Goal: Use online tool/utility: Utilize a website feature to perform a specific function

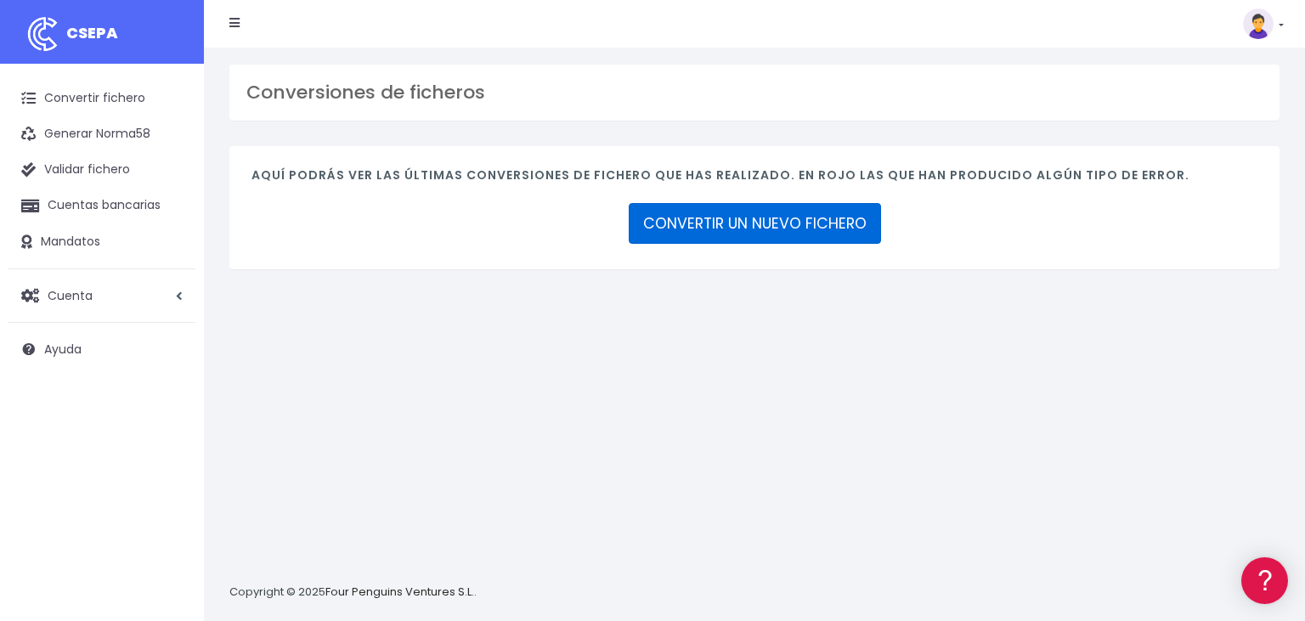
click at [741, 217] on link "CONVERTIR UN NUEVO FICHERO" at bounding box center [755, 223] width 252 height 41
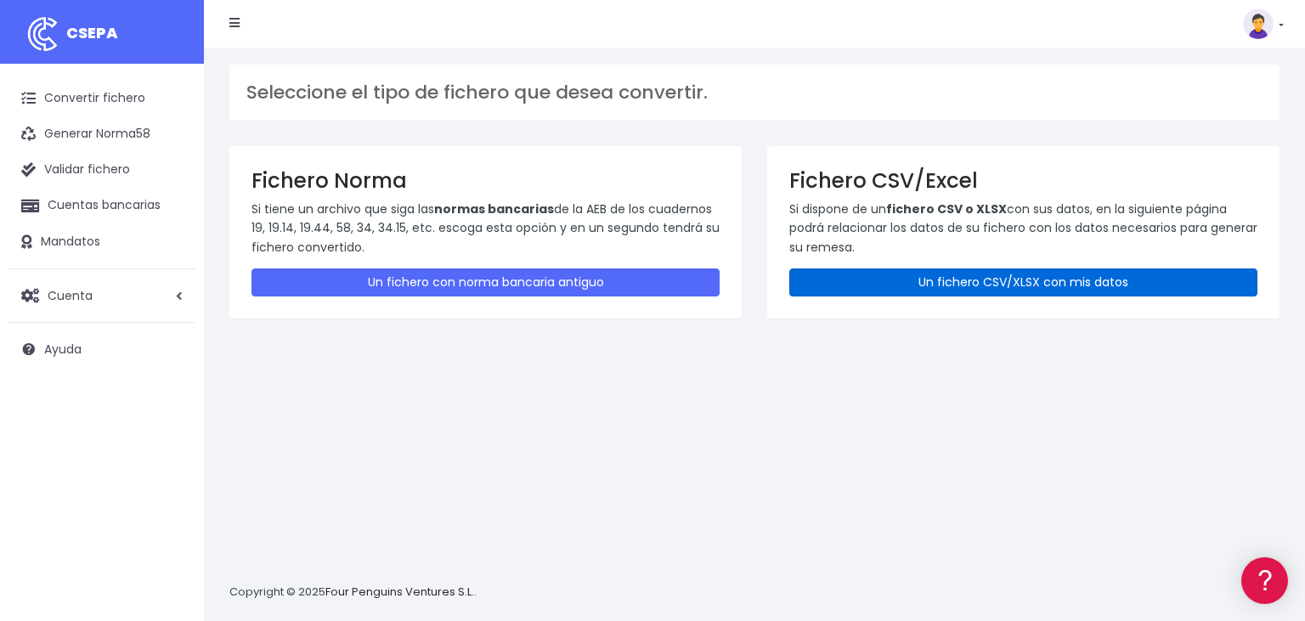
click at [1017, 281] on link "Un fichero CSV/XLSX con mis datos" at bounding box center [1023, 282] width 468 height 28
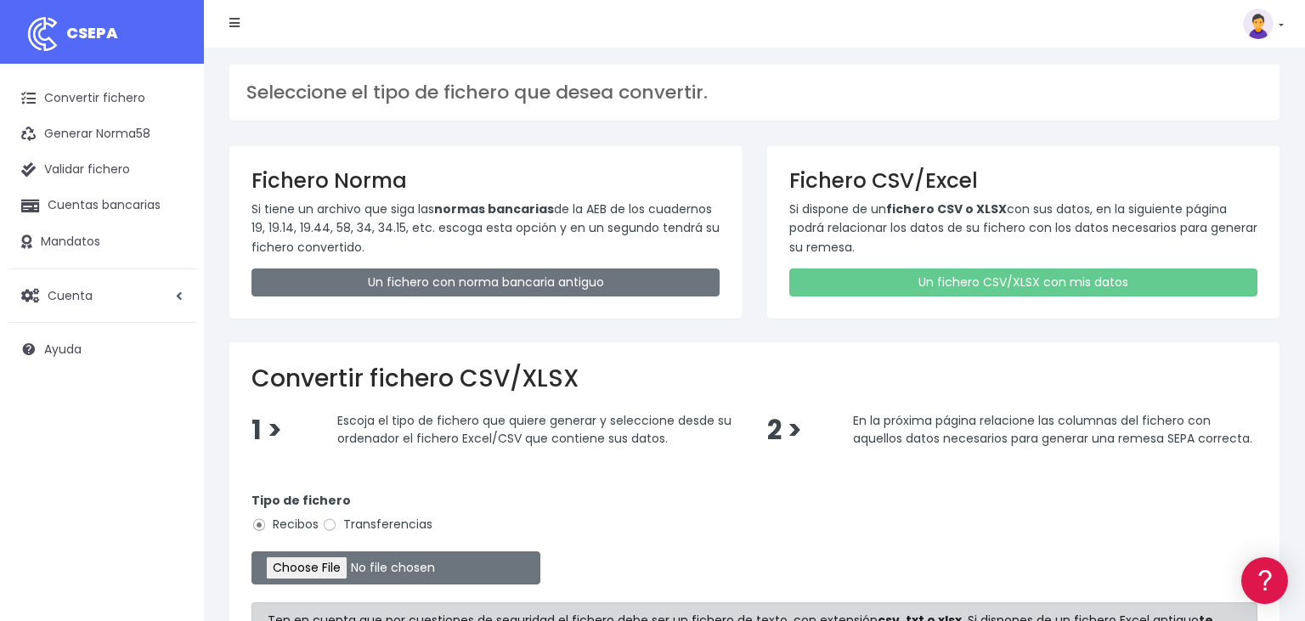
click at [375, 520] on label "Transferencias" at bounding box center [377, 525] width 110 height 18
click at [337, 520] on input "Transferencias" at bounding box center [329, 524] width 15 height 15
radio input "true"
click at [298, 567] on input "file" at bounding box center [395, 567] width 289 height 33
type input "C:\fakepath\04092025 re.csv"
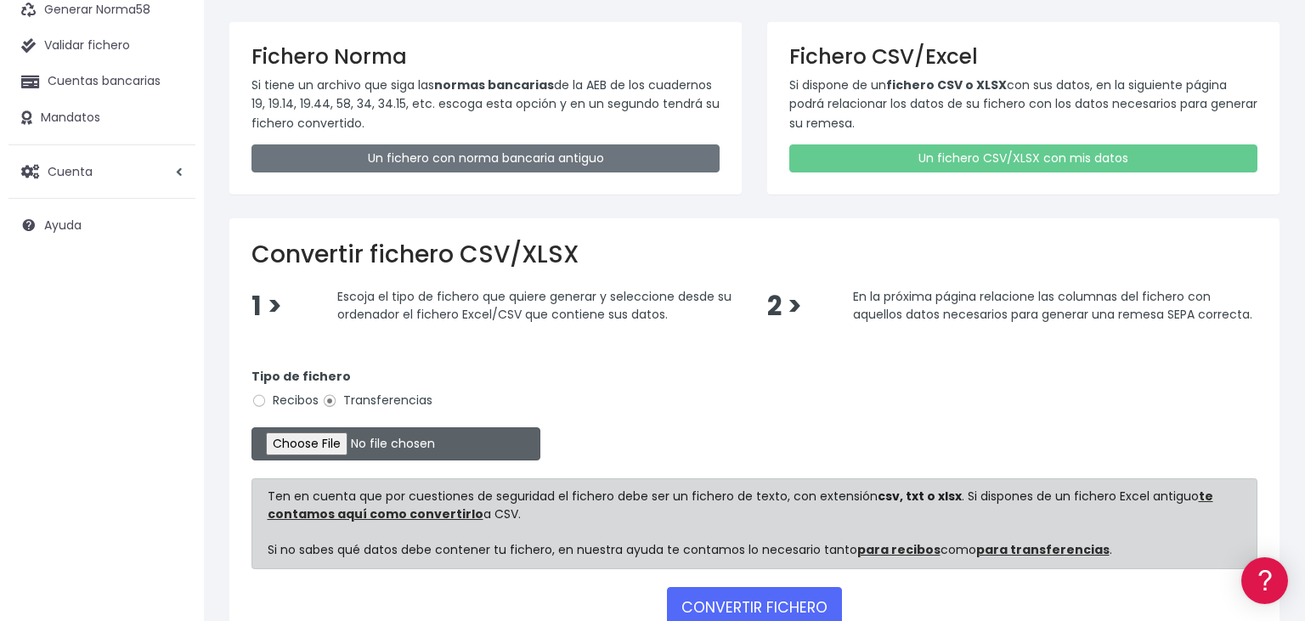
scroll to position [233, 0]
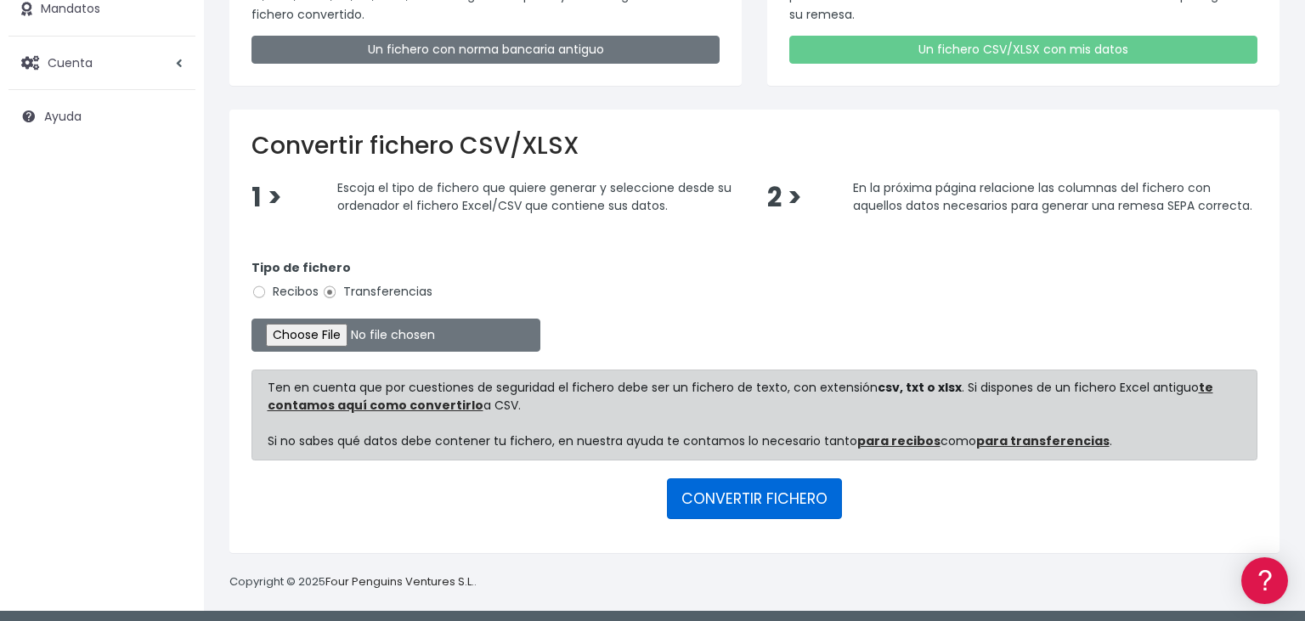
click at [758, 488] on button "CONVERTIR FICHERO" at bounding box center [754, 498] width 175 height 41
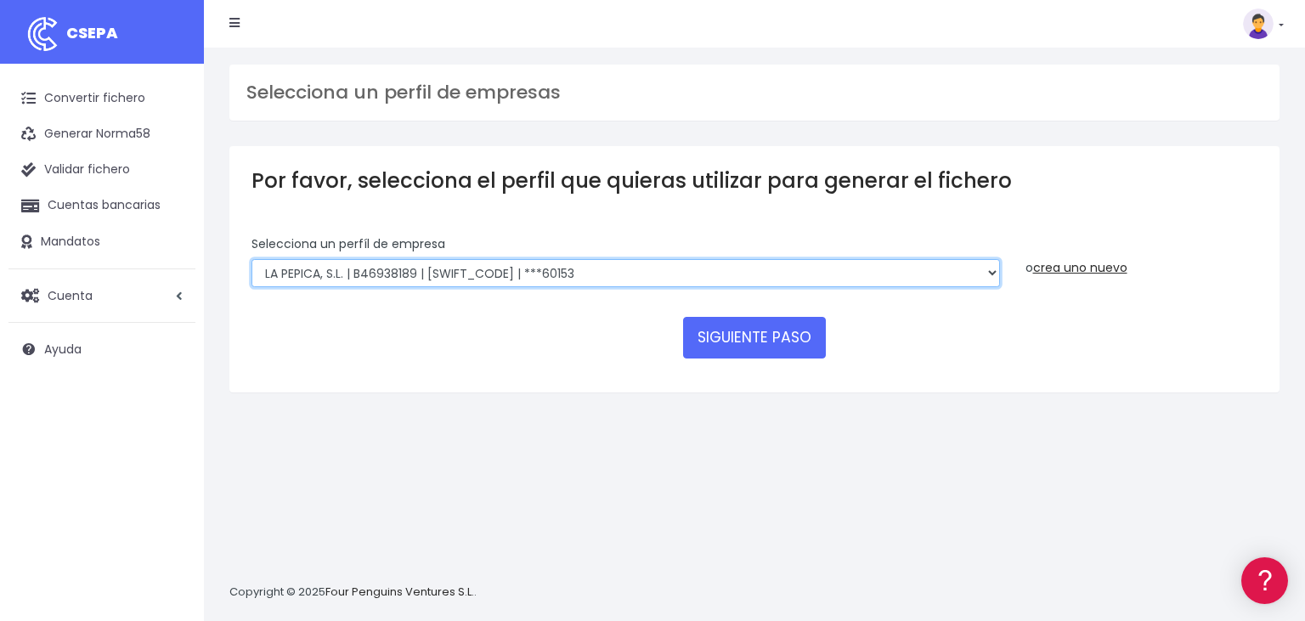
click at [251, 259] on select "RECABA INVERSIONES TURISTICAS, S.L. | B98621352 | CAIXESBBXXX | ***07516 RECABA…" at bounding box center [625, 273] width 748 height 29
select select "1015"
click option "RECABA INVERSIONES TURISTICAS, S.L. | B98621352 | CAIXESBBXXX | ***07516" at bounding box center [0, 0] width 0 height 0
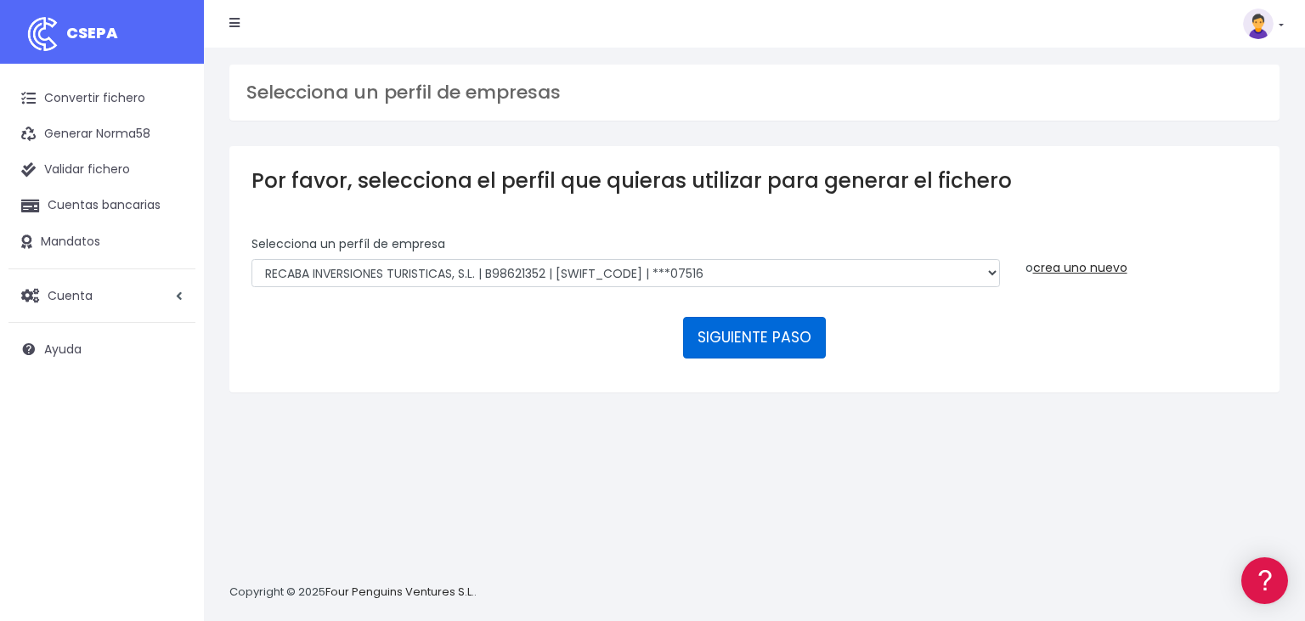
click at [770, 317] on button "SIGUIENTE PASO" at bounding box center [754, 337] width 143 height 41
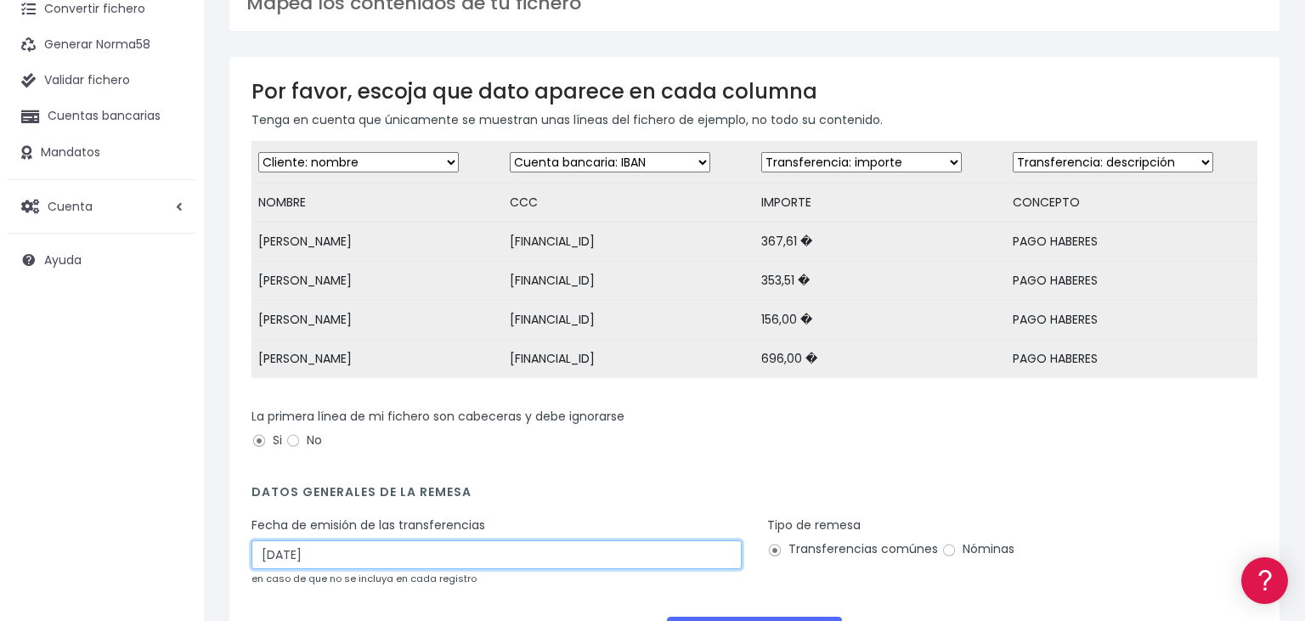
click at [352, 558] on input "06/09/2025" at bounding box center [496, 554] width 490 height 29
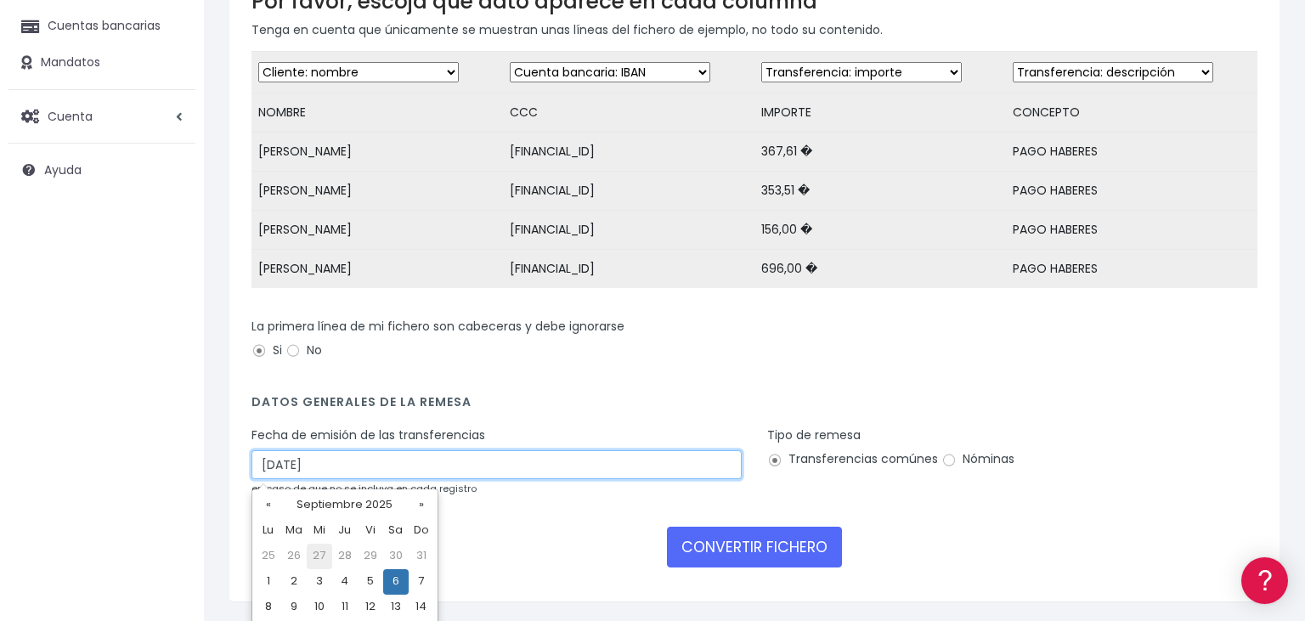
scroll to position [258, 0]
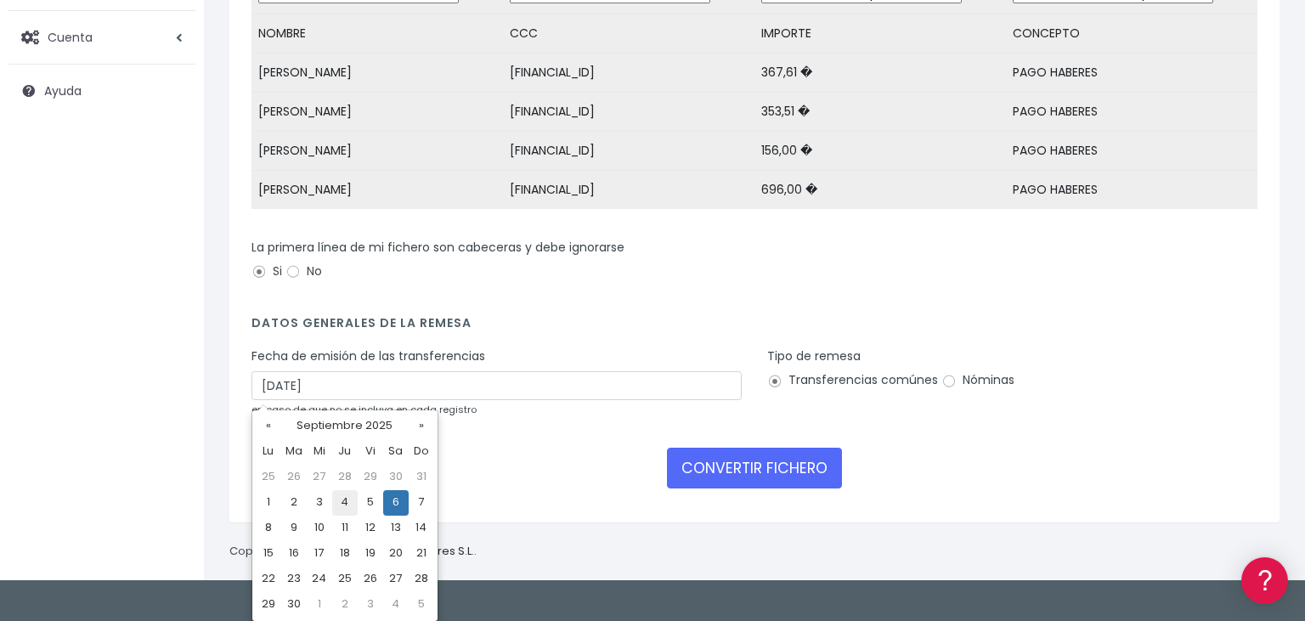
click at [349, 508] on td "4" at bounding box center [344, 502] width 25 height 25
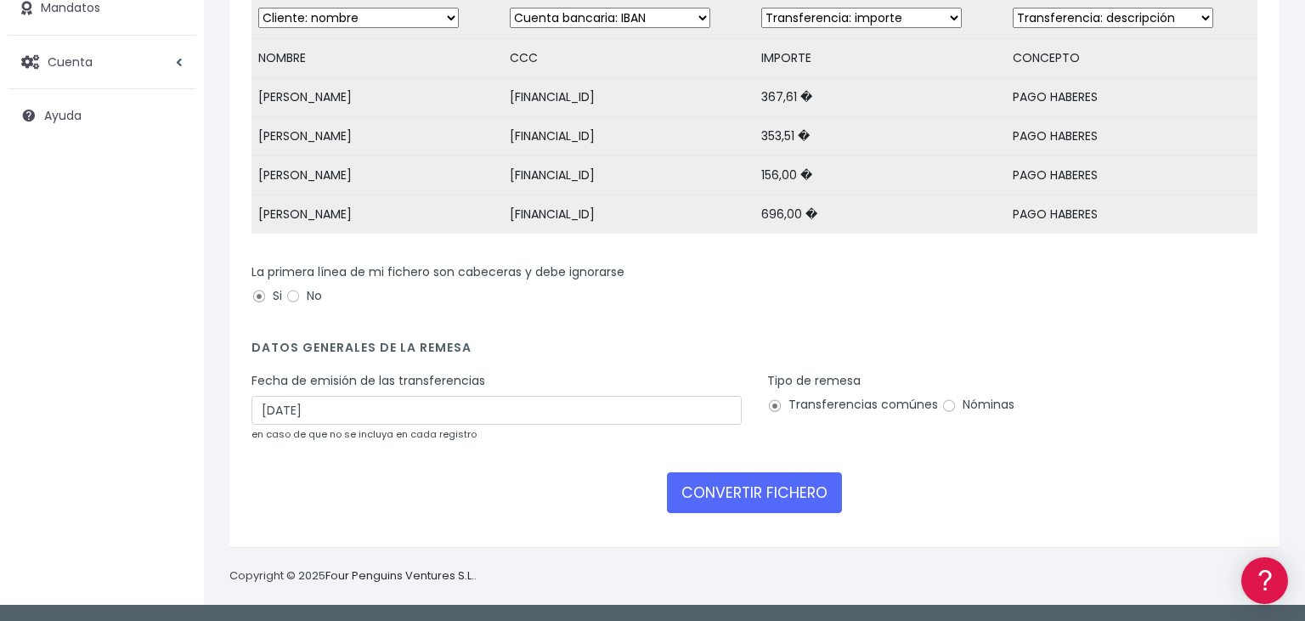
type input "04/09/2025"
click at [956, 399] on label "Nóminas" at bounding box center [977, 405] width 73 height 18
click at [956, 399] on input "Nóminas" at bounding box center [948, 405] width 15 height 15
radio input "true"
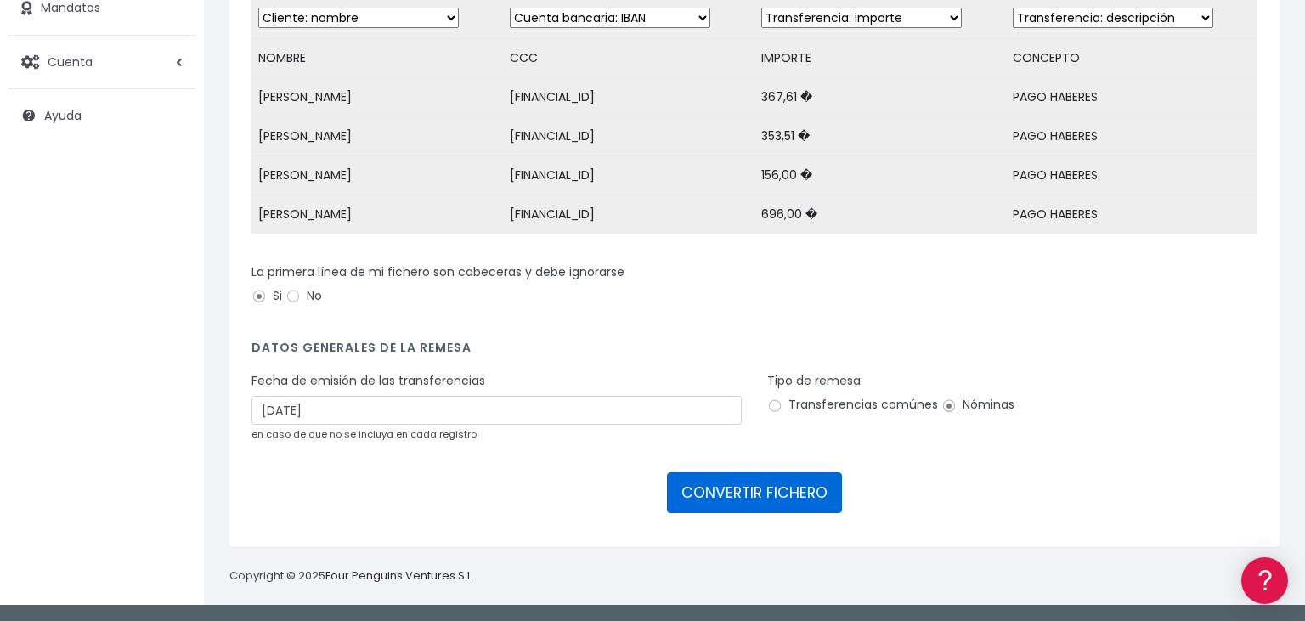
click at [773, 490] on button "CONVERTIR FICHERO" at bounding box center [754, 492] width 175 height 41
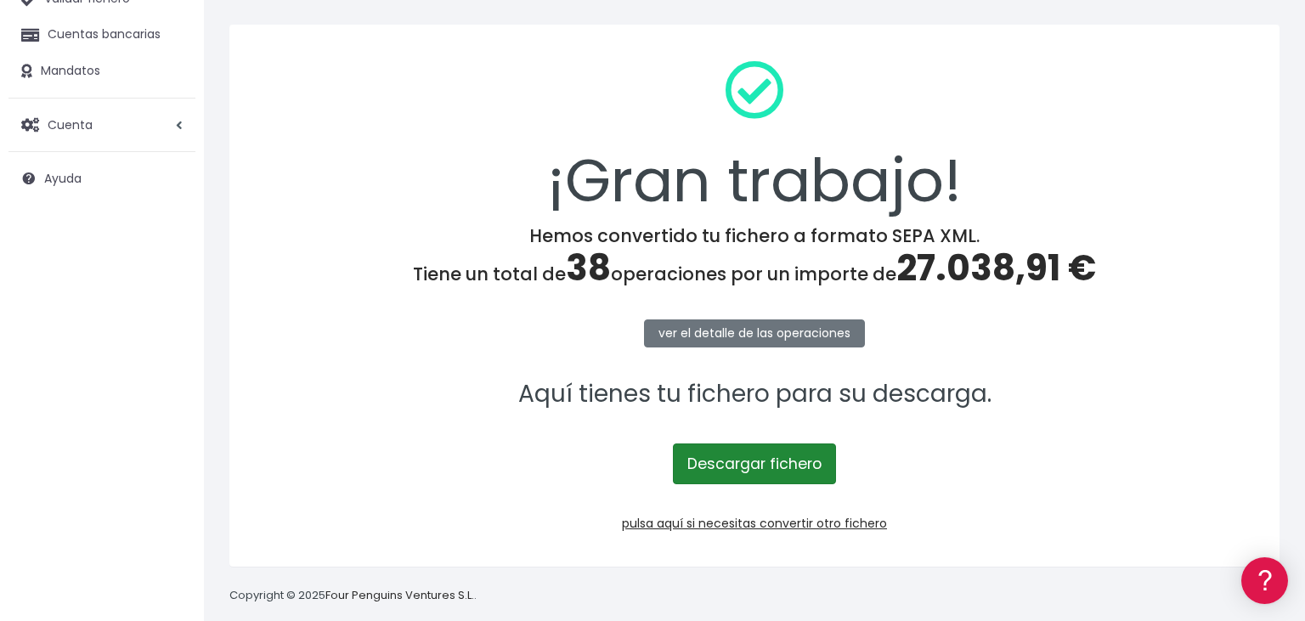
click at [711, 465] on link "Descargar fichero" at bounding box center [754, 463] width 163 height 41
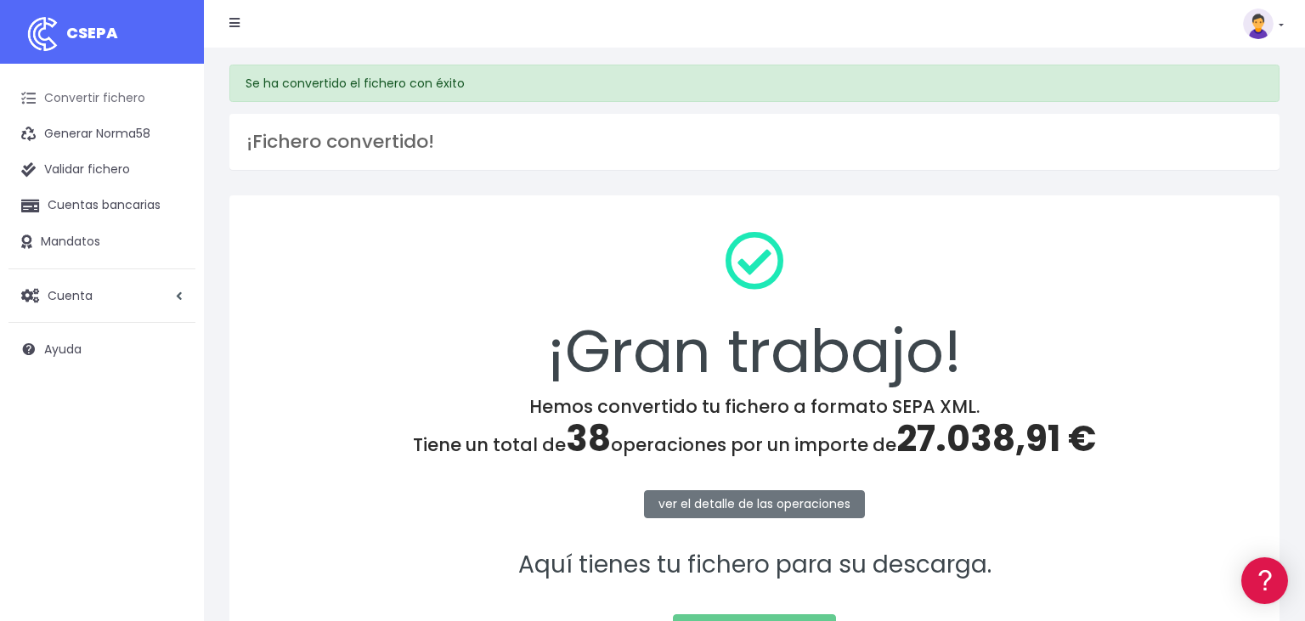
click at [110, 94] on link "Convertir fichero" at bounding box center [101, 99] width 187 height 36
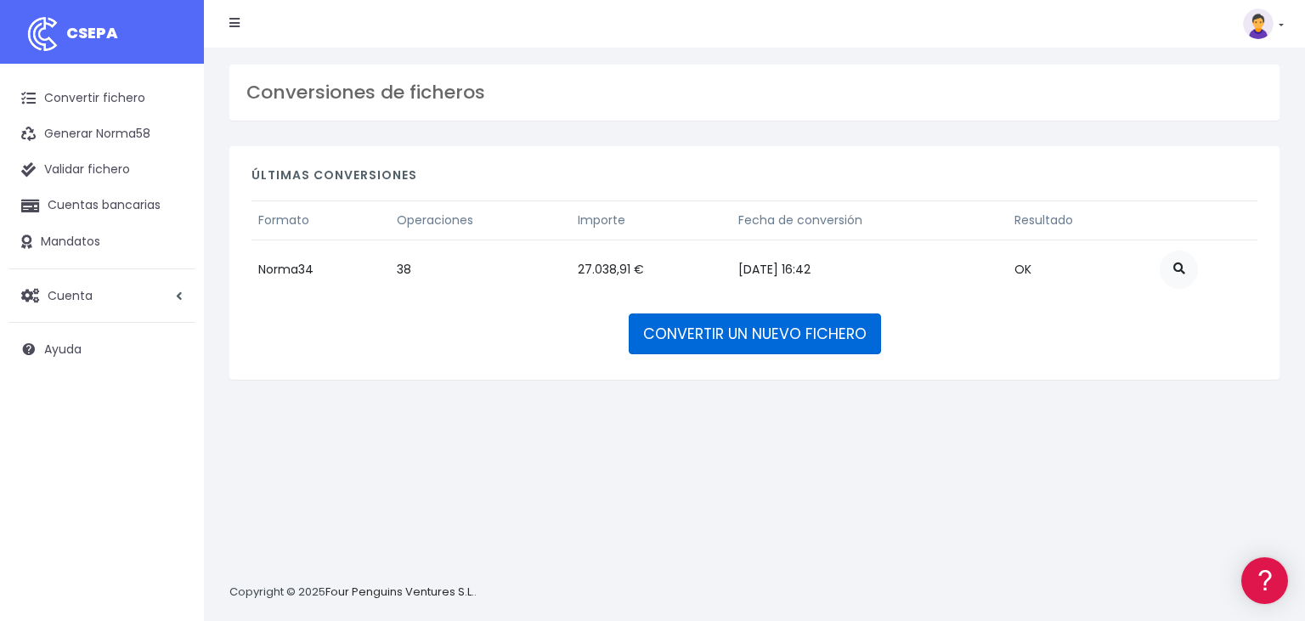
click at [803, 341] on link "CONVERTIR UN NUEVO FICHERO" at bounding box center [755, 333] width 252 height 41
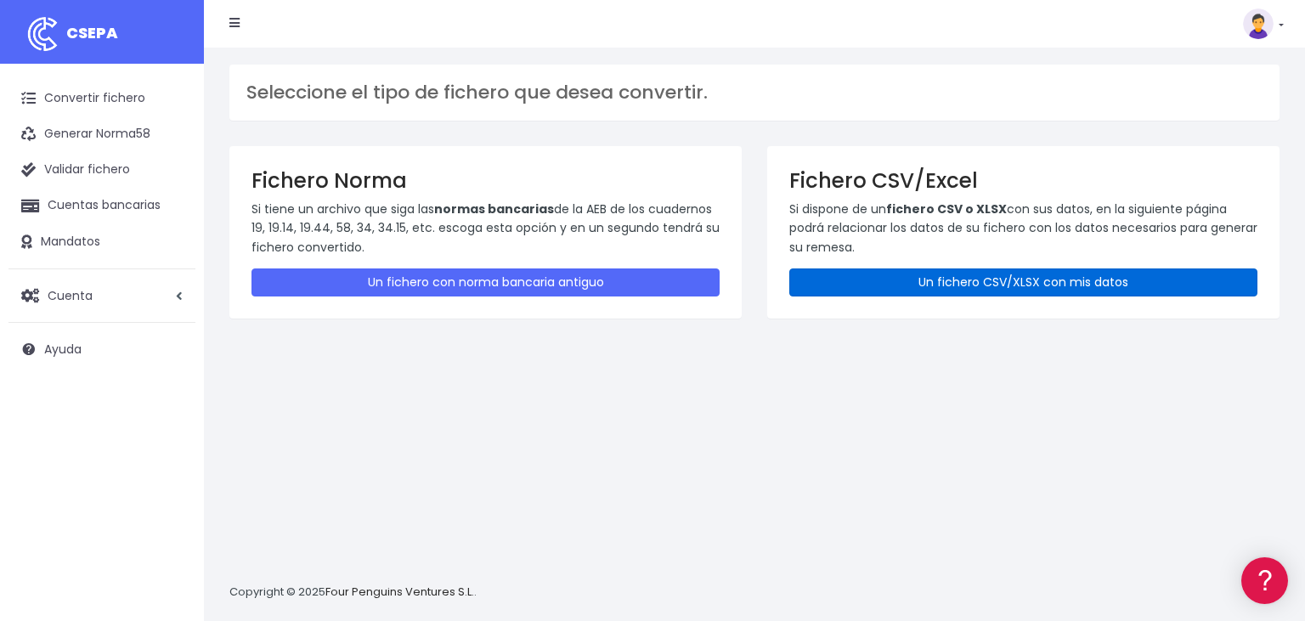
click at [905, 273] on link "Un fichero CSV/XLSX con mis datos" at bounding box center [1023, 282] width 468 height 28
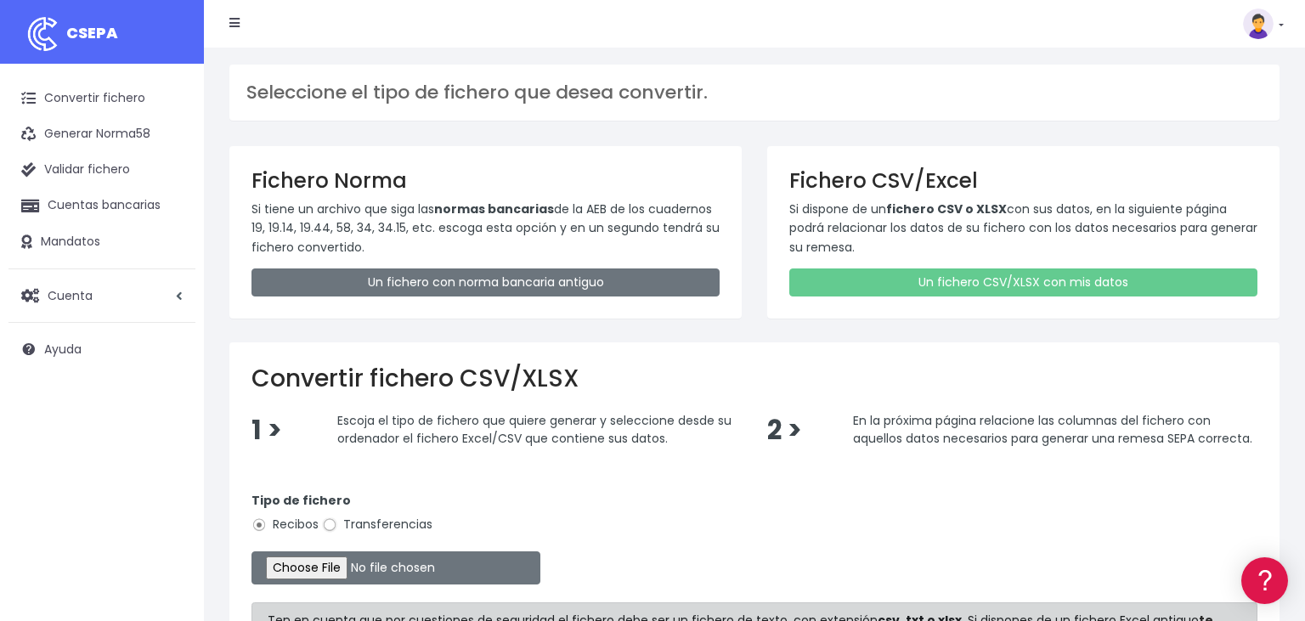
click at [331, 526] on input "Transferencias" at bounding box center [329, 524] width 15 height 15
radio input "true"
click at [304, 566] on input "file" at bounding box center [395, 567] width 289 height 33
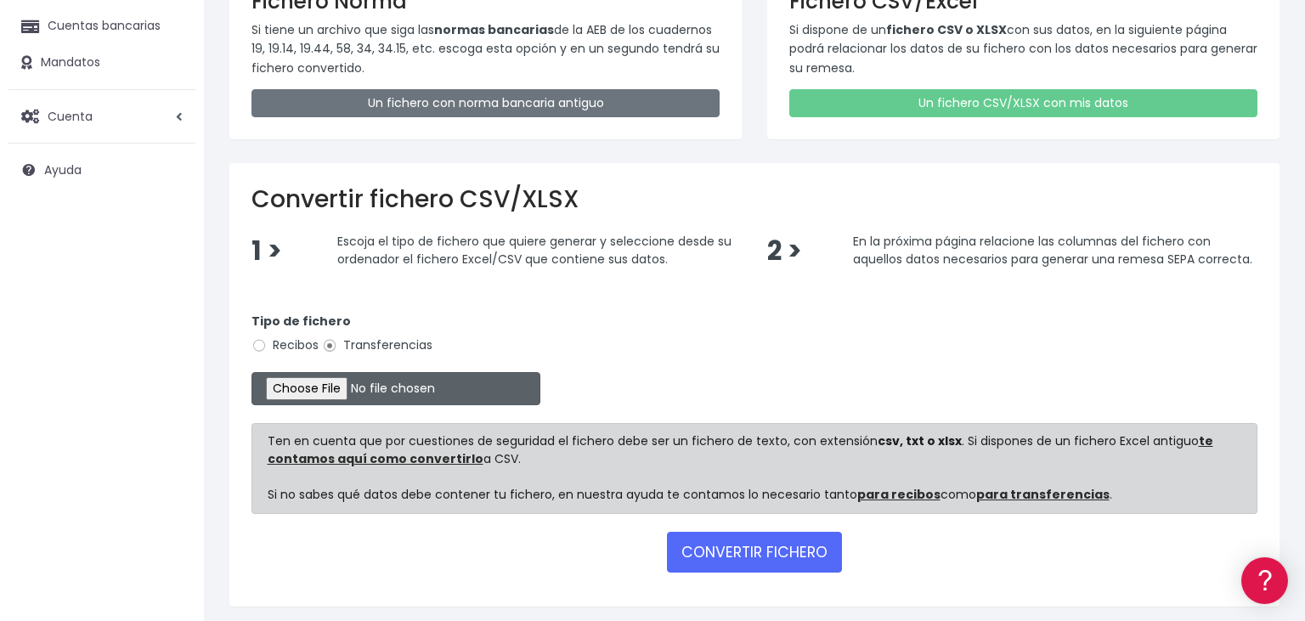
type input "C:\fakepath\04092025 re.csv"
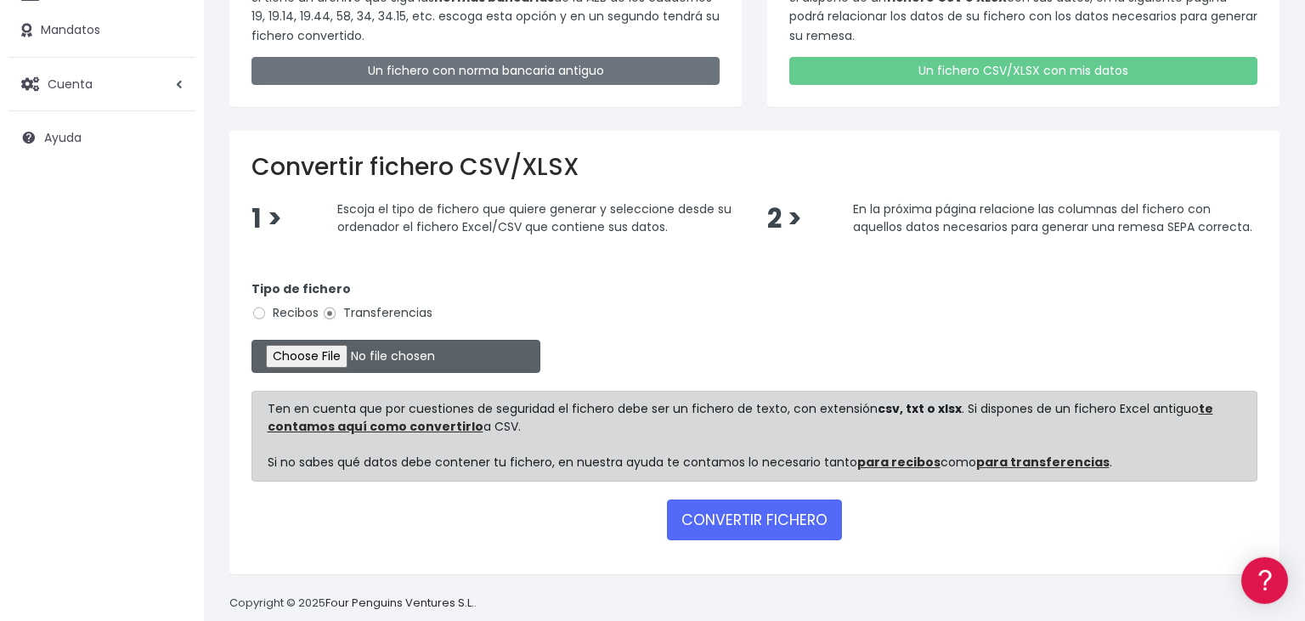
scroll to position [233, 0]
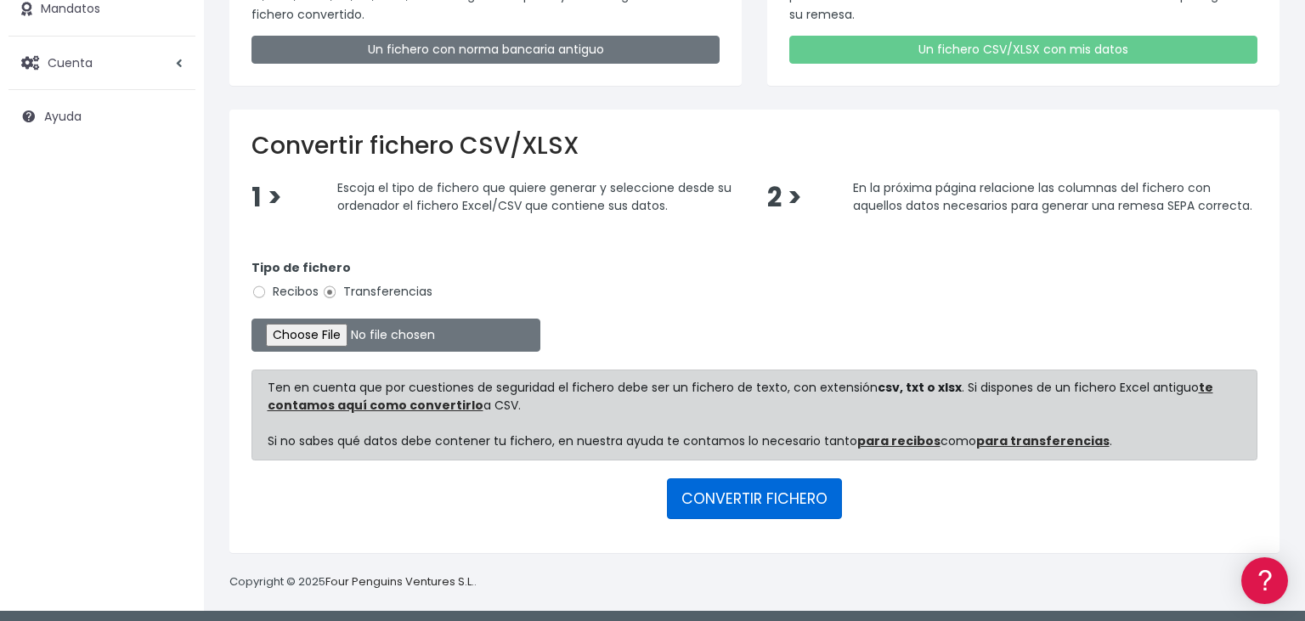
click at [798, 487] on button "CONVERTIR FICHERO" at bounding box center [754, 498] width 175 height 41
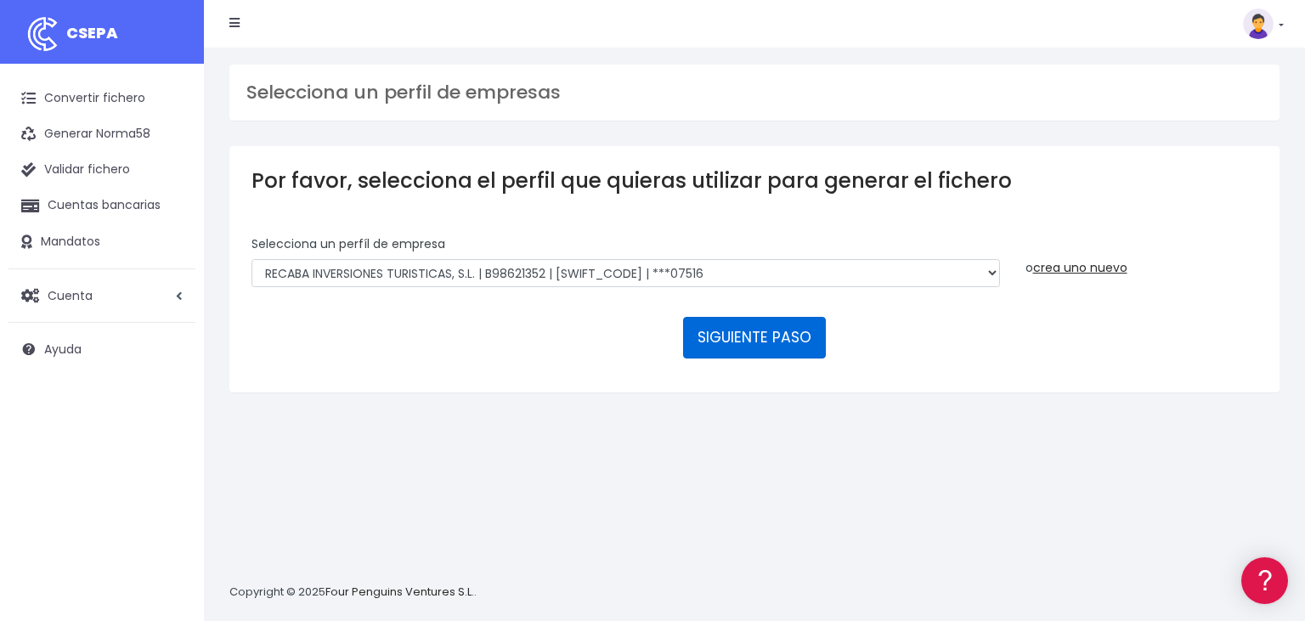
click at [736, 317] on button "SIGUIENTE PASO" at bounding box center [754, 337] width 143 height 41
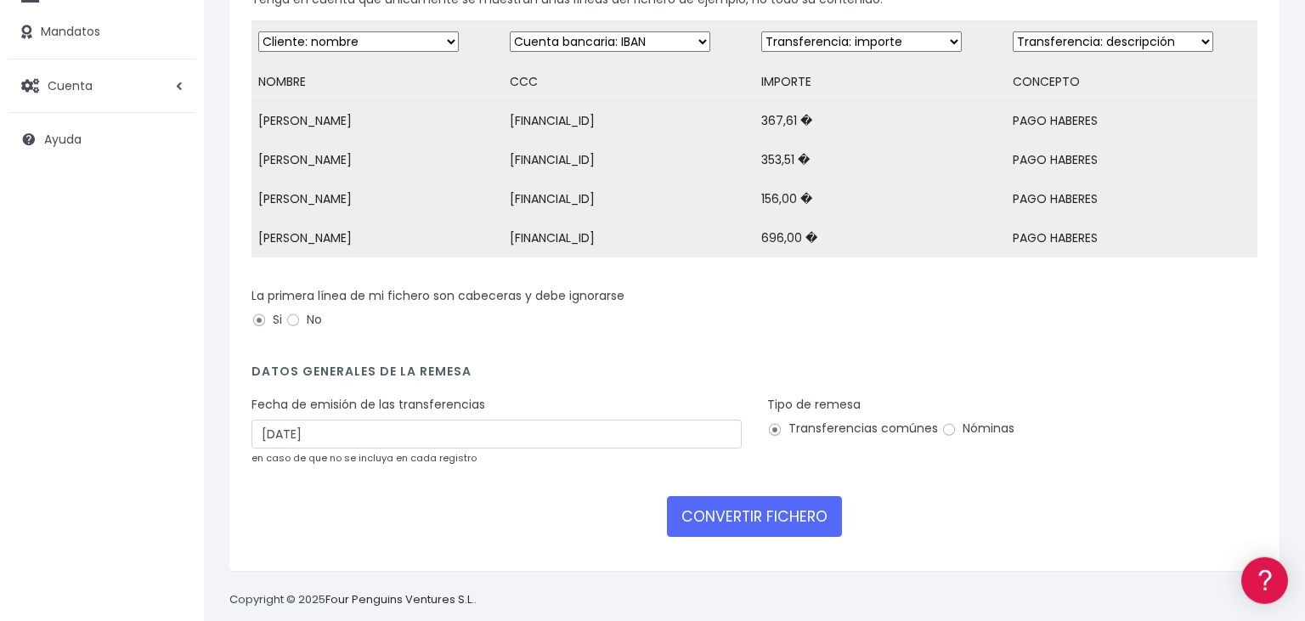
scroll to position [234, 0]
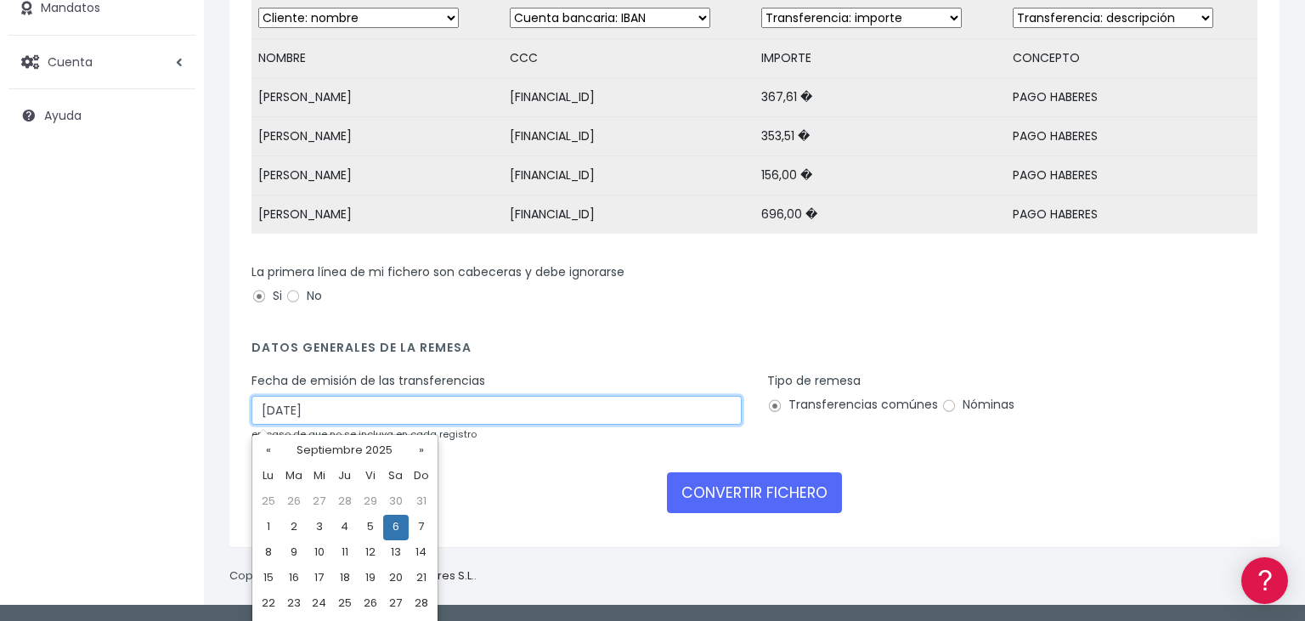
click at [358, 408] on input "[DATE]" at bounding box center [496, 410] width 490 height 29
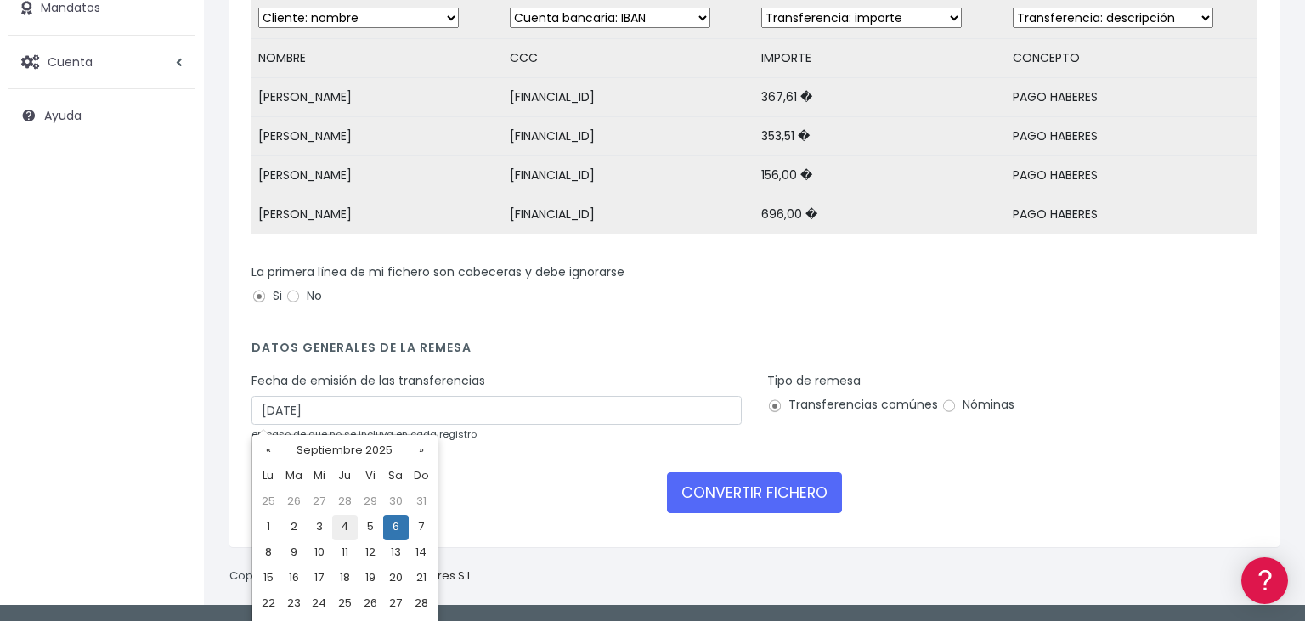
click at [344, 527] on td "4" at bounding box center [344, 527] width 25 height 25
type input "04/09/2025"
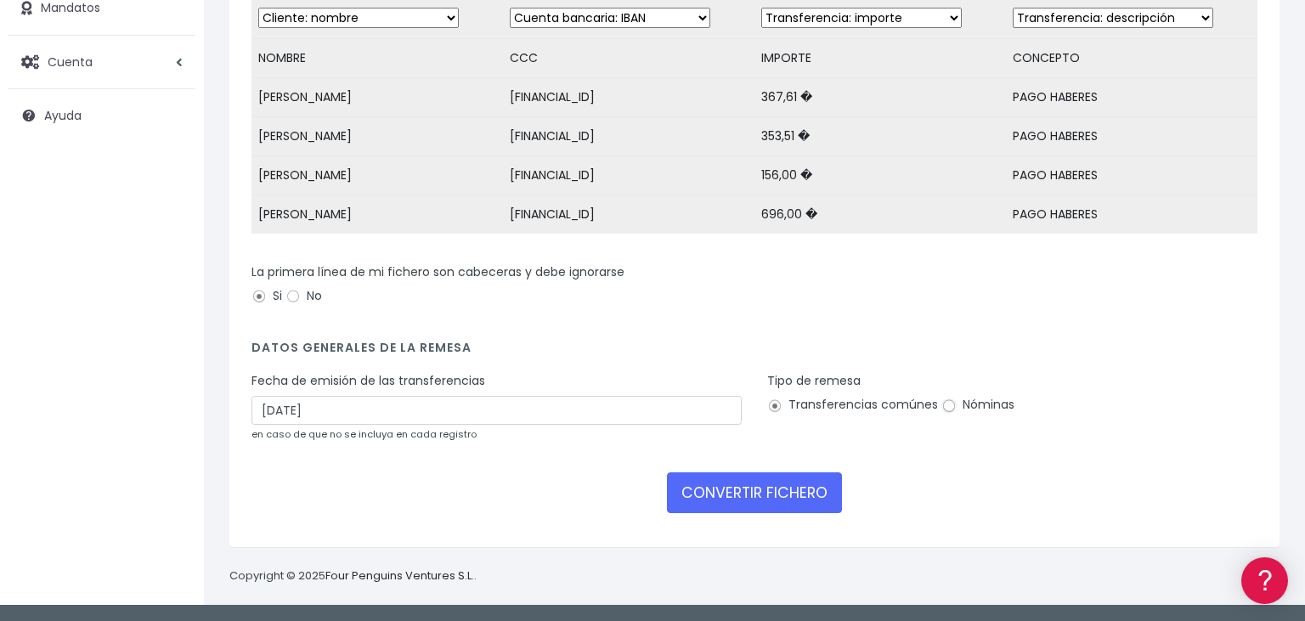
click at [943, 406] on input "Nóminas" at bounding box center [948, 405] width 15 height 15
radio input "true"
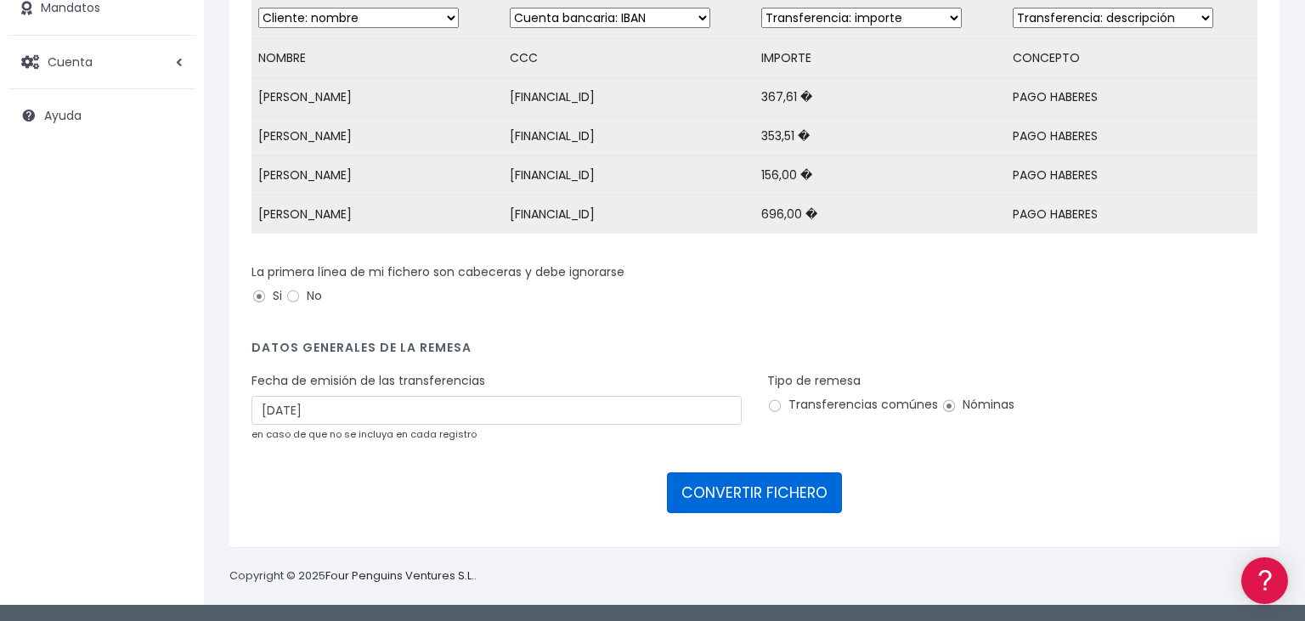
click at [745, 493] on button "CONVERTIR FICHERO" at bounding box center [754, 492] width 175 height 41
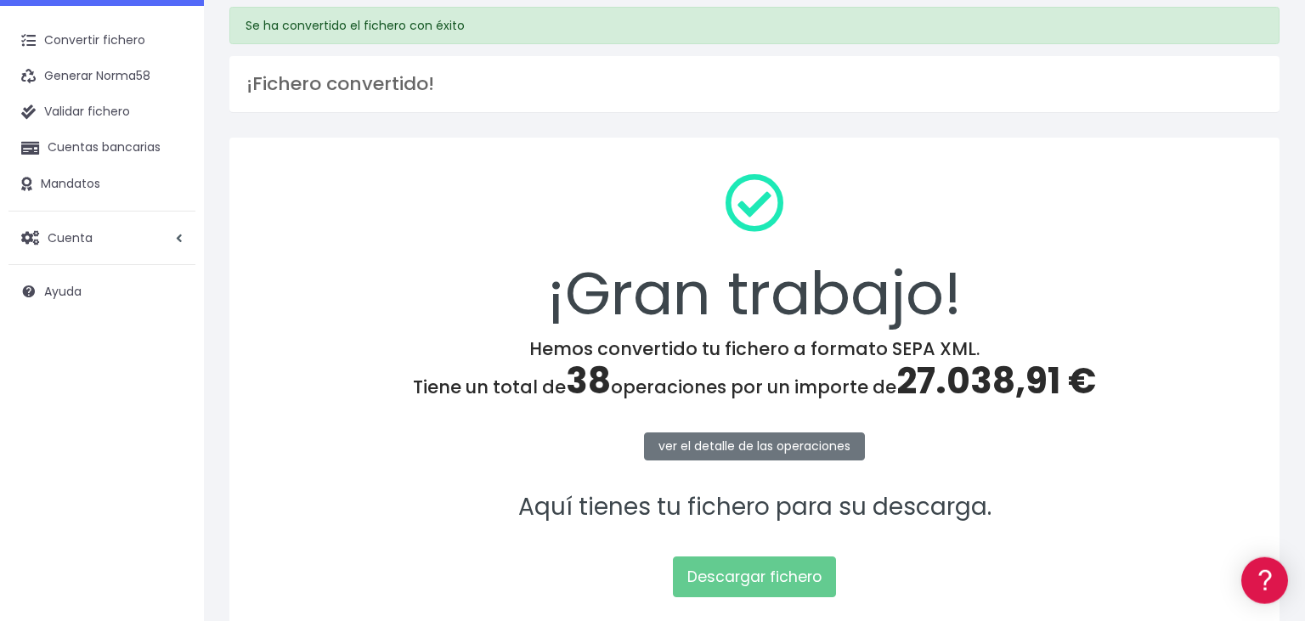
scroll to position [89, 0]
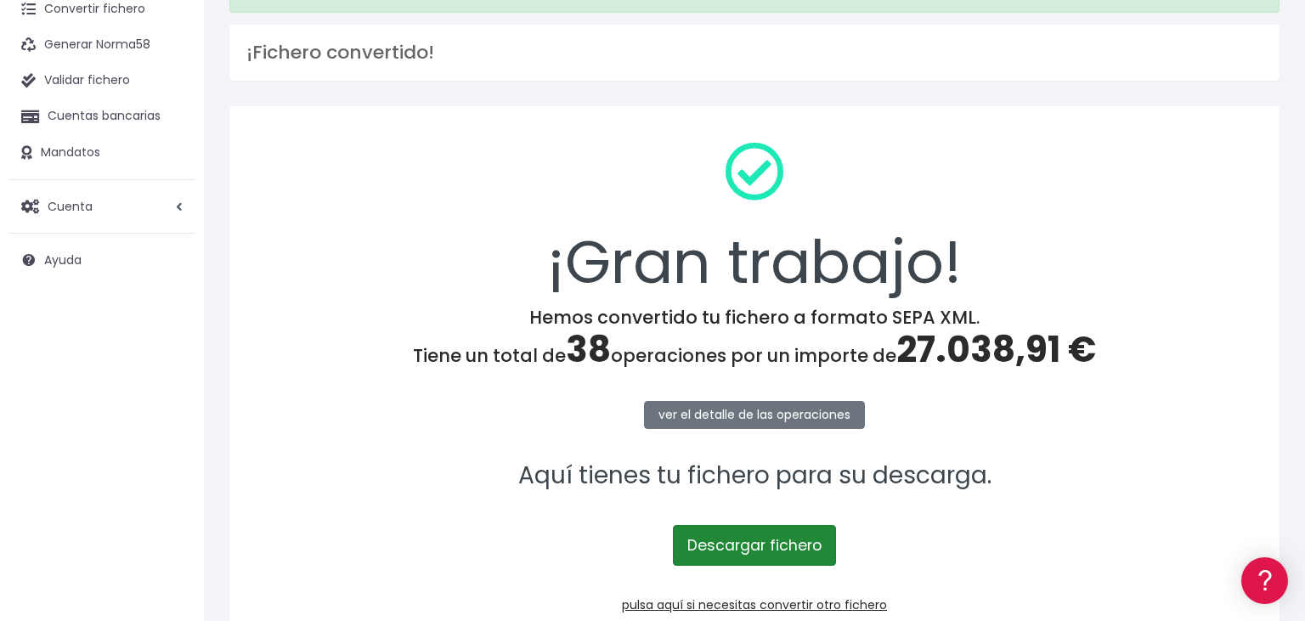
click at [751, 543] on link "Descargar fichero" at bounding box center [754, 545] width 163 height 41
